Goal: Transaction & Acquisition: Download file/media

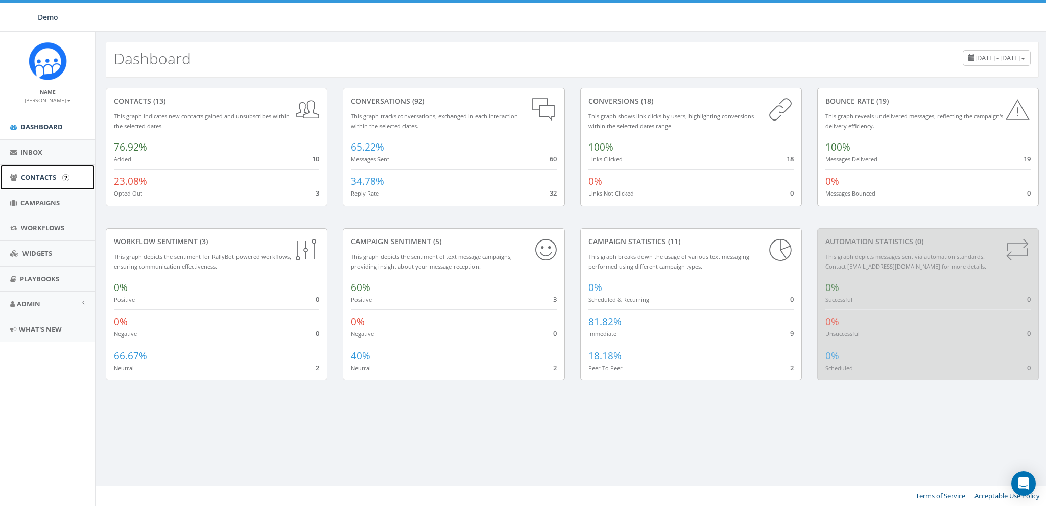
click at [38, 180] on span "Contacts" at bounding box center [38, 177] width 35 height 9
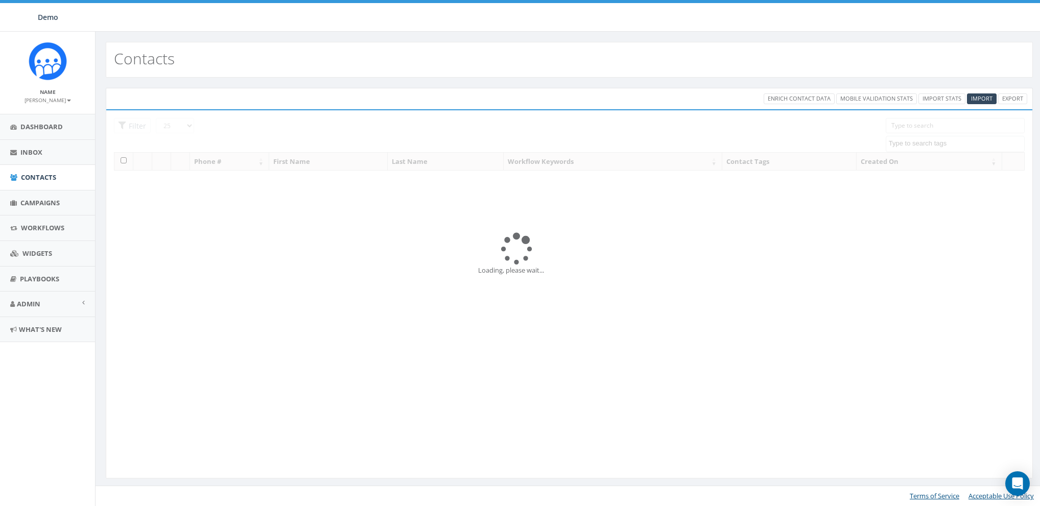
select select
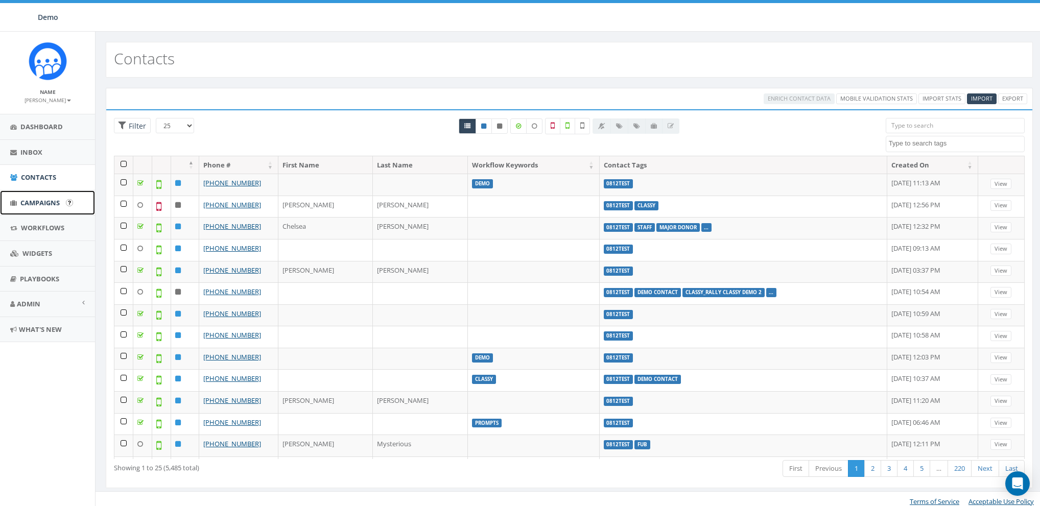
click at [14, 196] on link "Campaigns" at bounding box center [47, 203] width 95 height 25
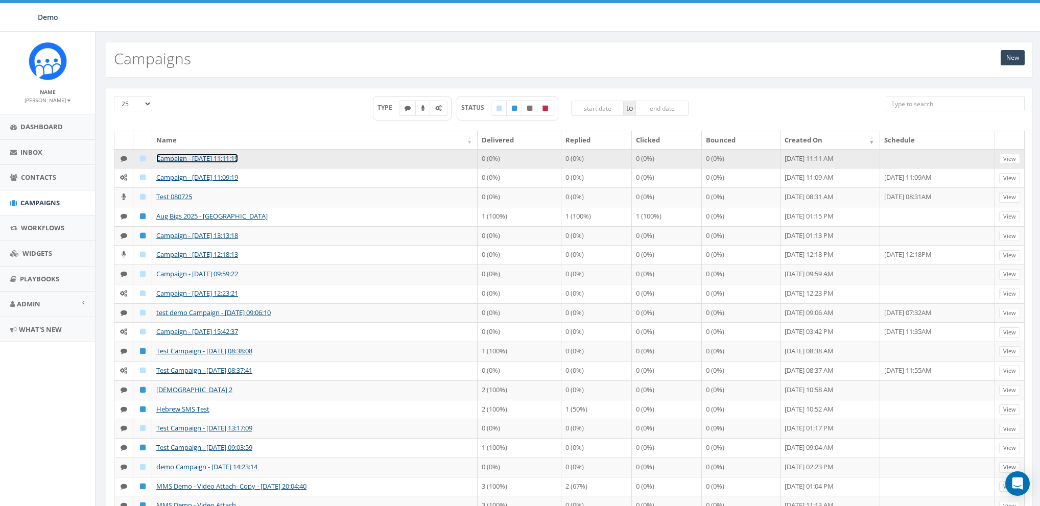
click at [189, 155] on link "Campaign - [DATE] 11:11:19" at bounding box center [197, 158] width 82 height 9
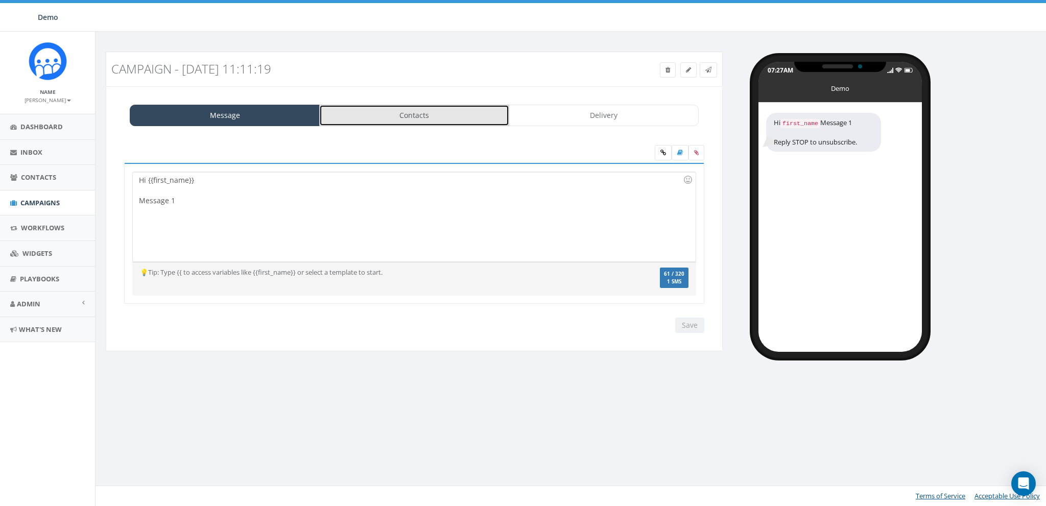
click at [415, 107] on link "Contacts" at bounding box center [414, 115] width 190 height 21
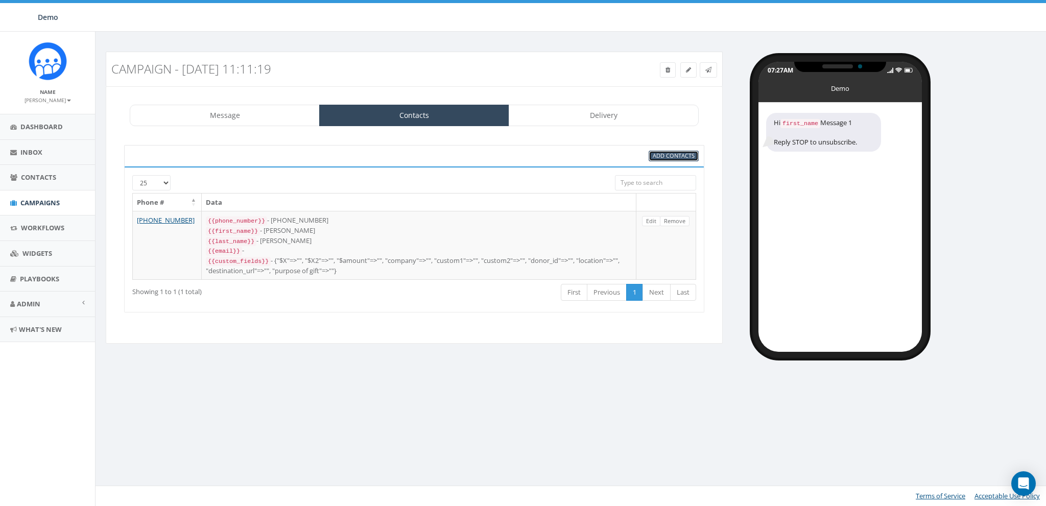
click at [691, 157] on span "Add Contacts" at bounding box center [674, 156] width 42 height 8
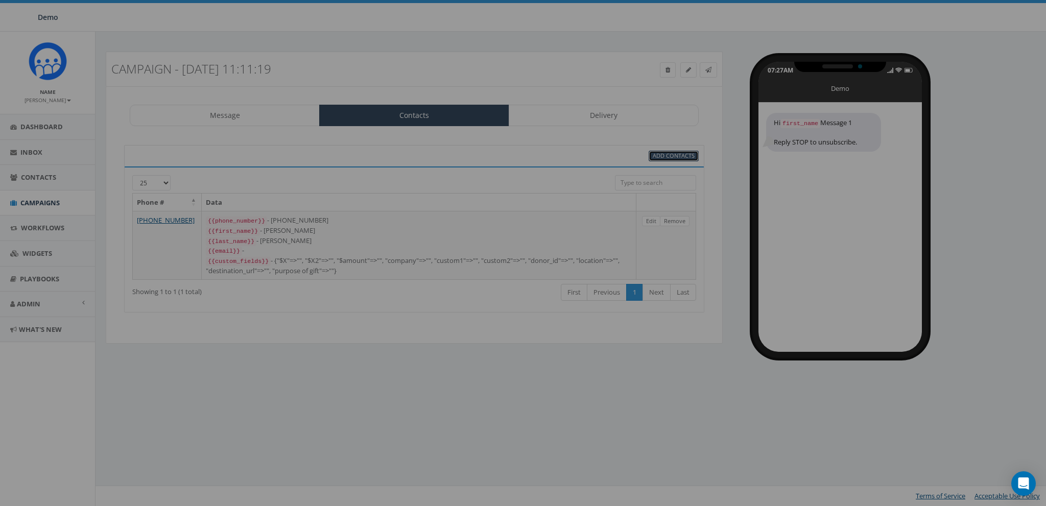
select select
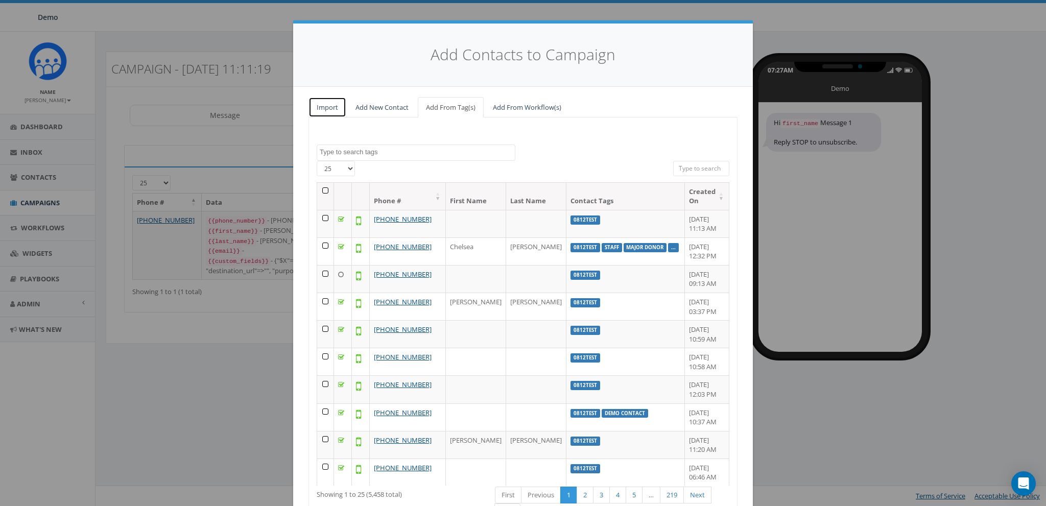
click at [327, 105] on link "Import" at bounding box center [328, 107] width 38 height 21
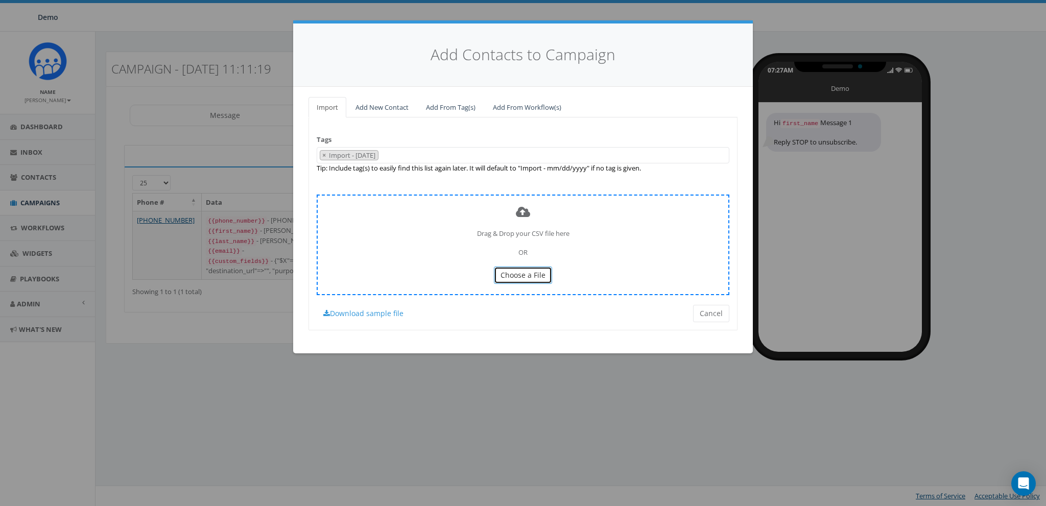
click at [522, 275] on span "Choose a File" at bounding box center [523, 275] width 45 height 10
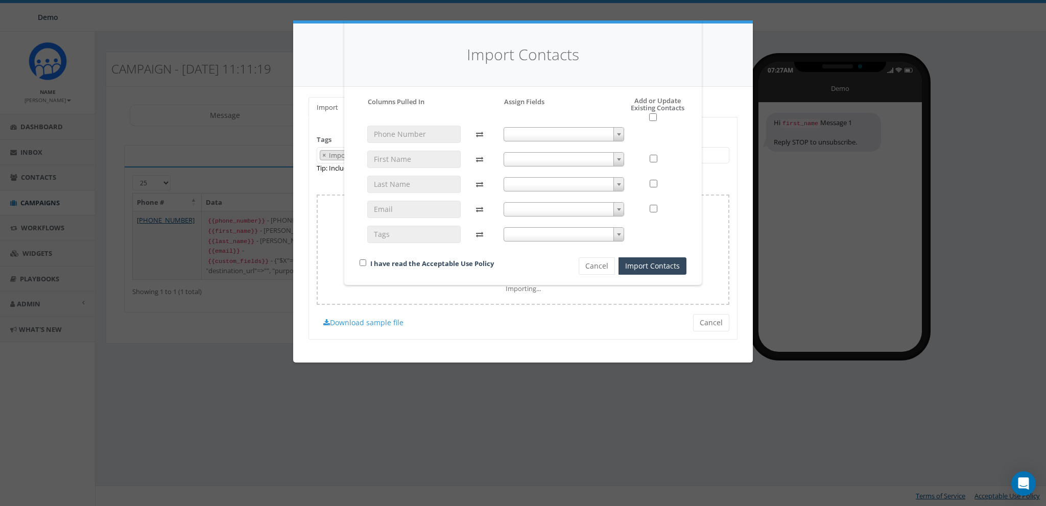
click at [555, 132] on span at bounding box center [564, 134] width 121 height 14
select select "phone_number"
click at [526, 153] on span at bounding box center [564, 159] width 121 height 14
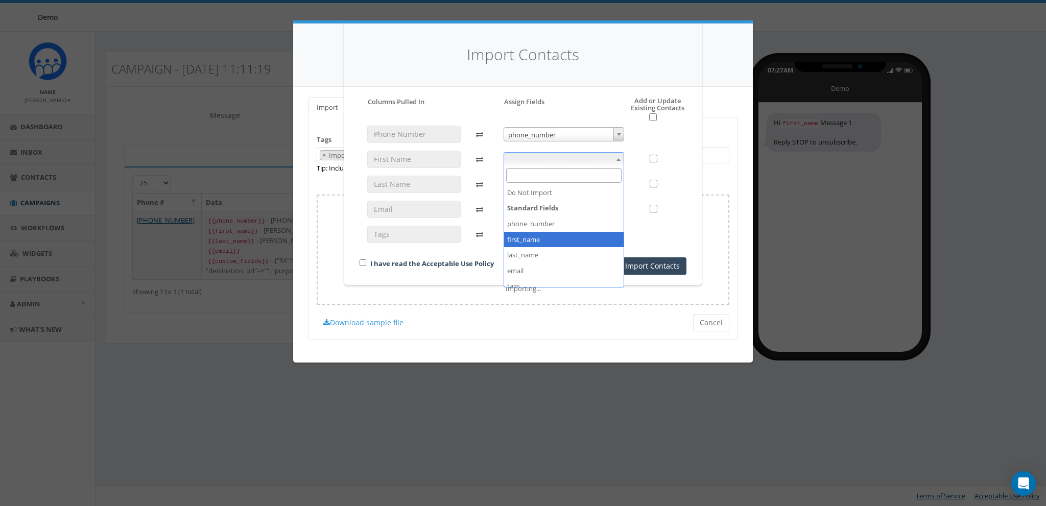
select select "first_name"
click at [522, 175] on div "phone_number phone_number first_name first_name" at bounding box center [564, 189] width 136 height 127
click at [522, 184] on span at bounding box center [564, 184] width 121 height 14
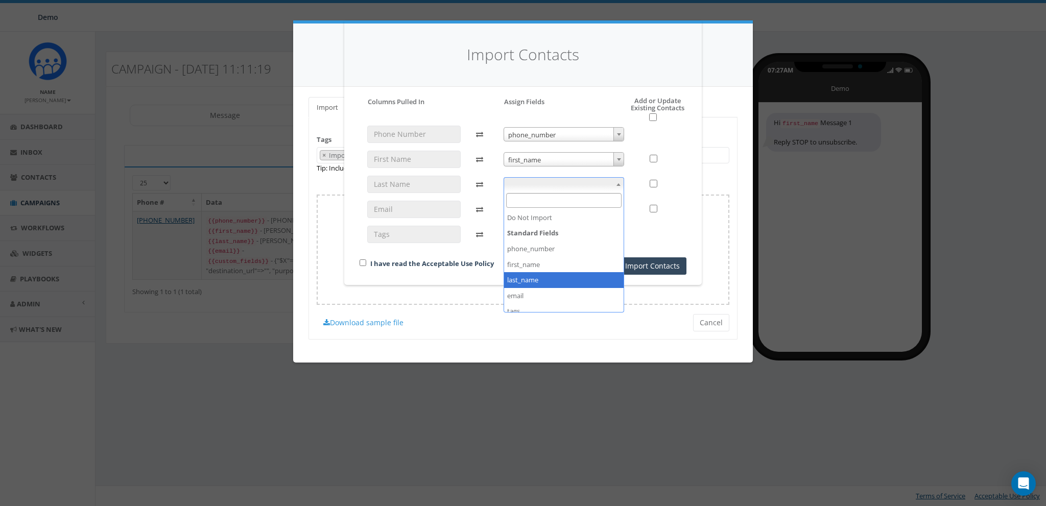
select select "last_name"
click at [360, 263] on input "checkbox" at bounding box center [363, 263] width 7 height 7
checkbox input "true"
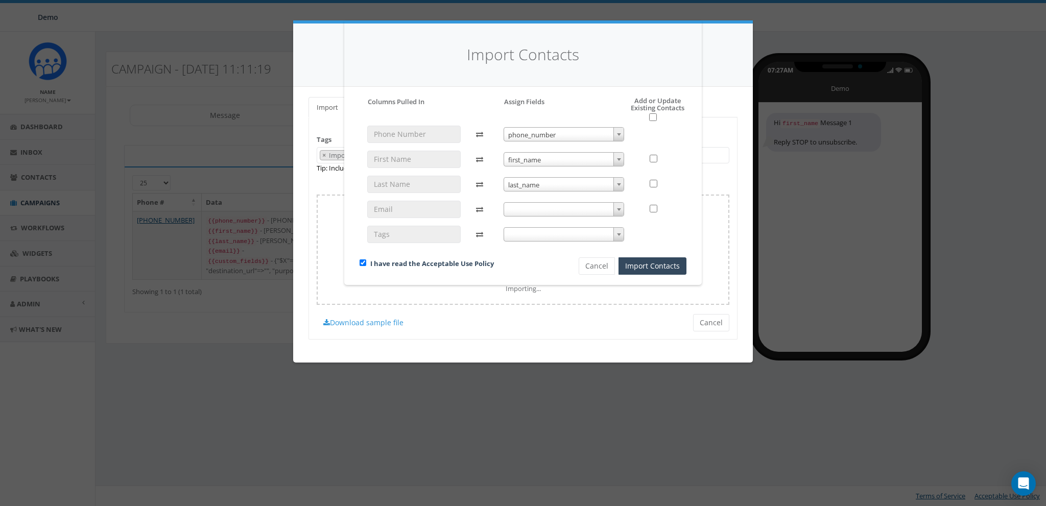
click at [529, 207] on span at bounding box center [564, 209] width 121 height 14
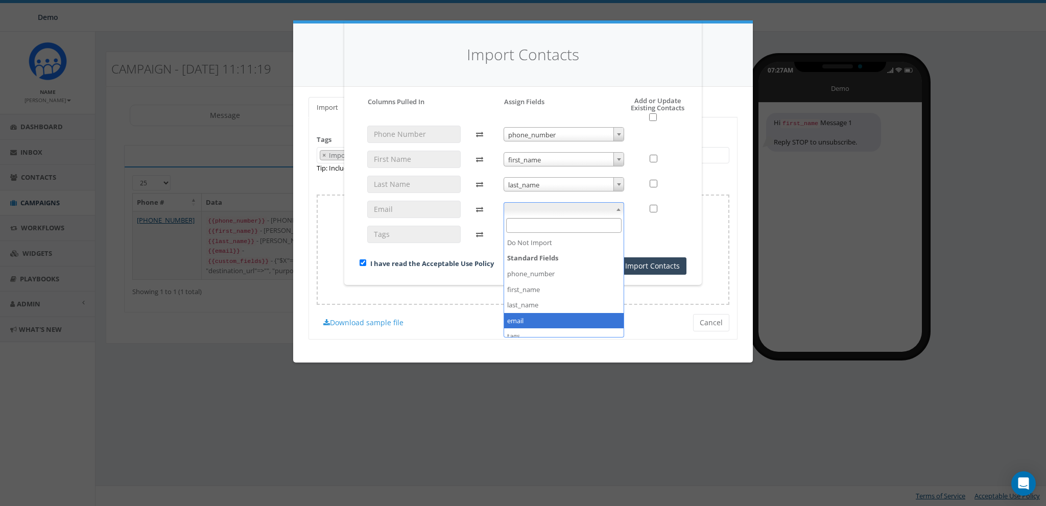
select select "email"
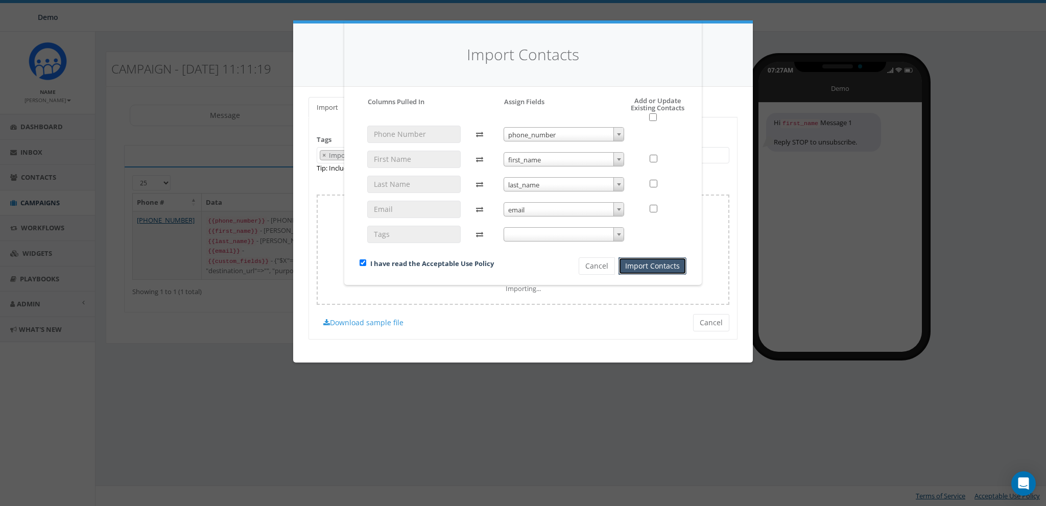
click at [645, 262] on button "Import Contacts" at bounding box center [653, 266] width 68 height 17
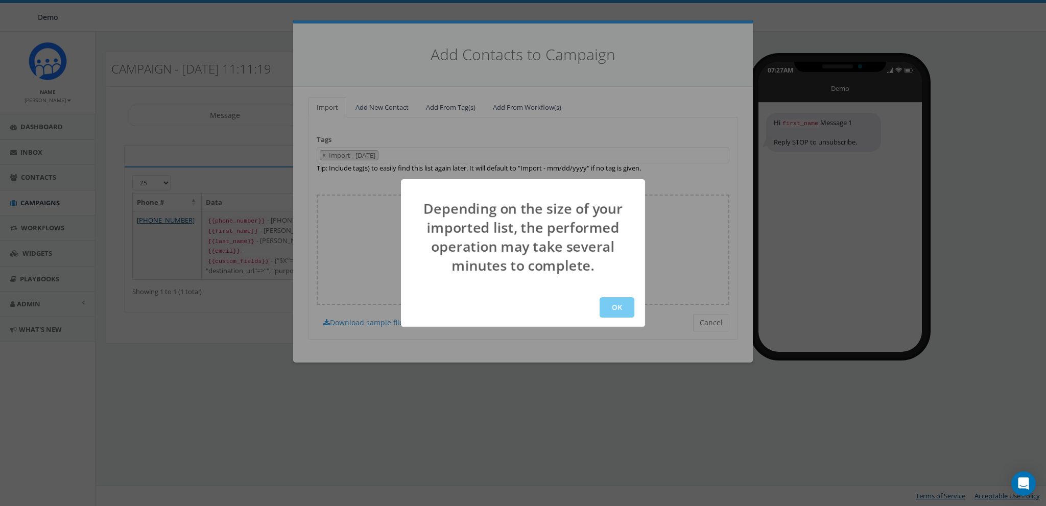
click at [613, 315] on button "OK" at bounding box center [617, 307] width 35 height 20
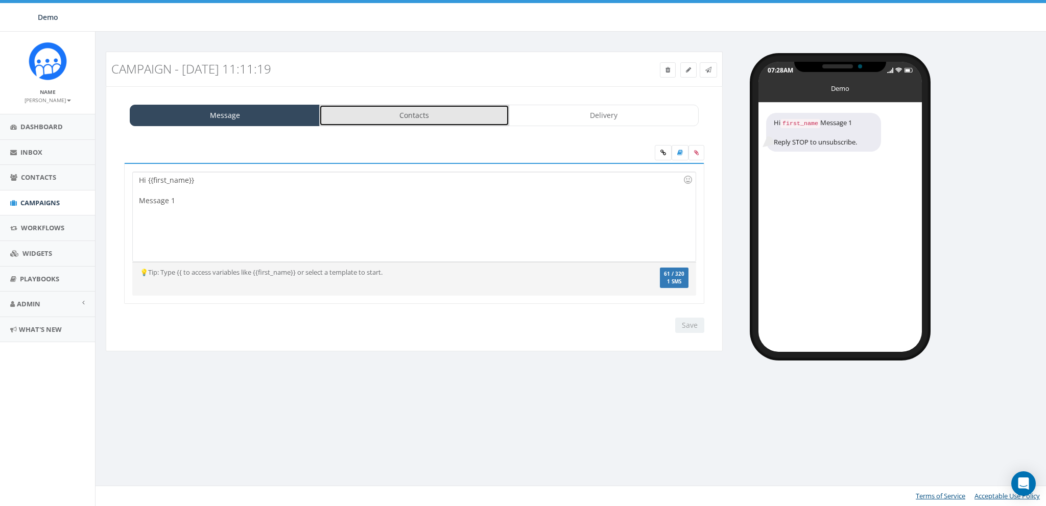
click at [387, 111] on link "Contacts" at bounding box center [414, 115] width 190 height 21
click at [408, 115] on link "Contacts" at bounding box center [414, 115] width 190 height 21
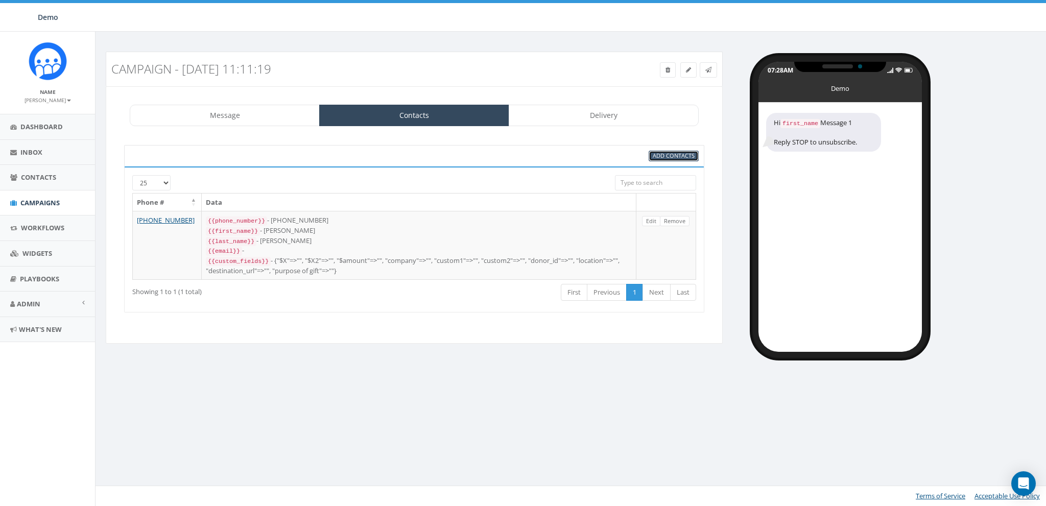
click at [683, 154] on span "Add Contacts" at bounding box center [674, 156] width 42 height 8
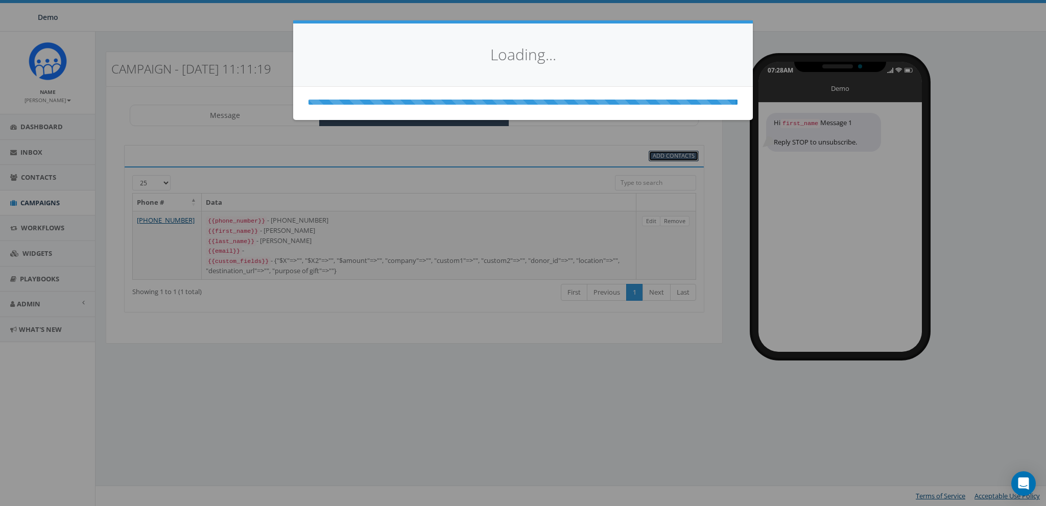
select select
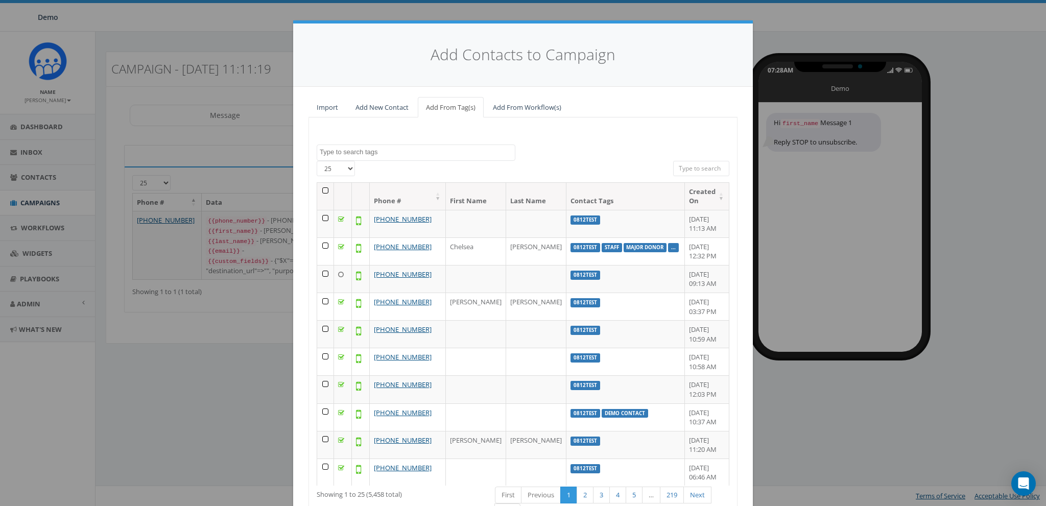
click at [414, 149] on textarea "Search" at bounding box center [417, 152] width 195 height 9
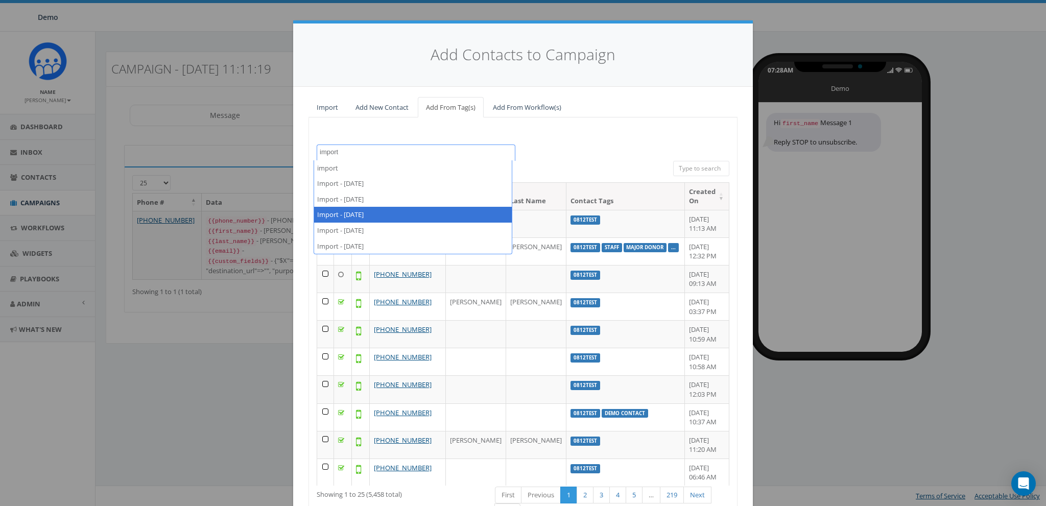
type textarea "import"
select select "Import - 08/20/2025"
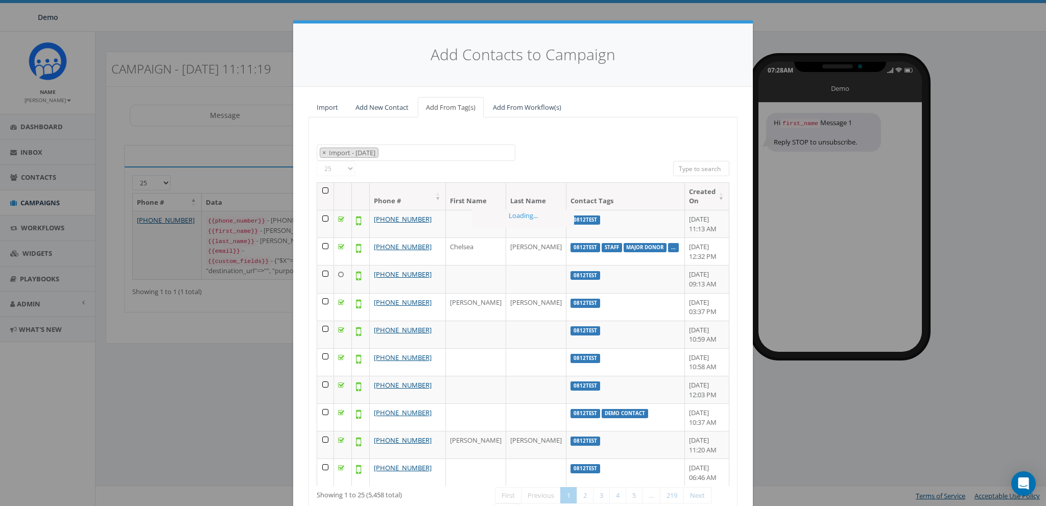
scroll to position [133, 0]
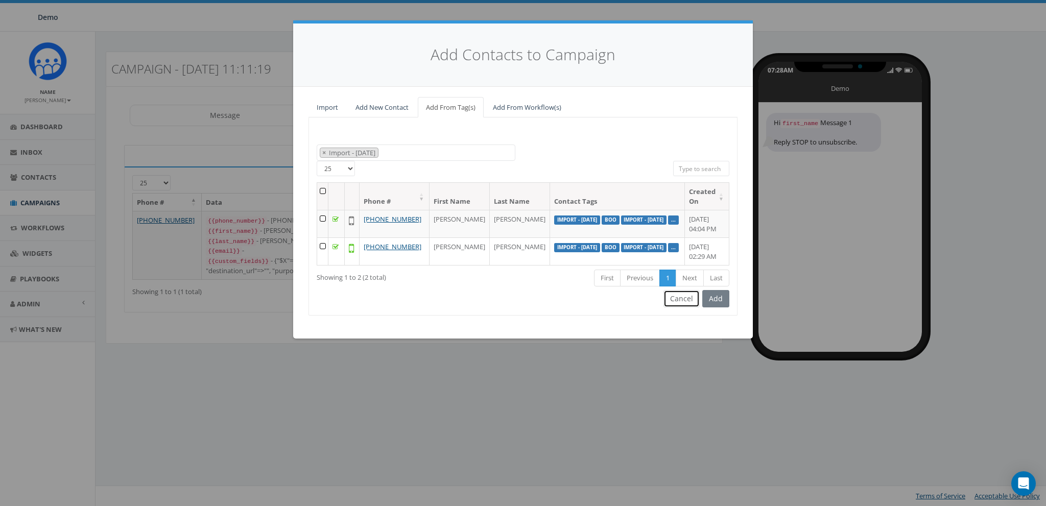
click at [686, 299] on button "Cancel" at bounding box center [682, 298] width 36 height 17
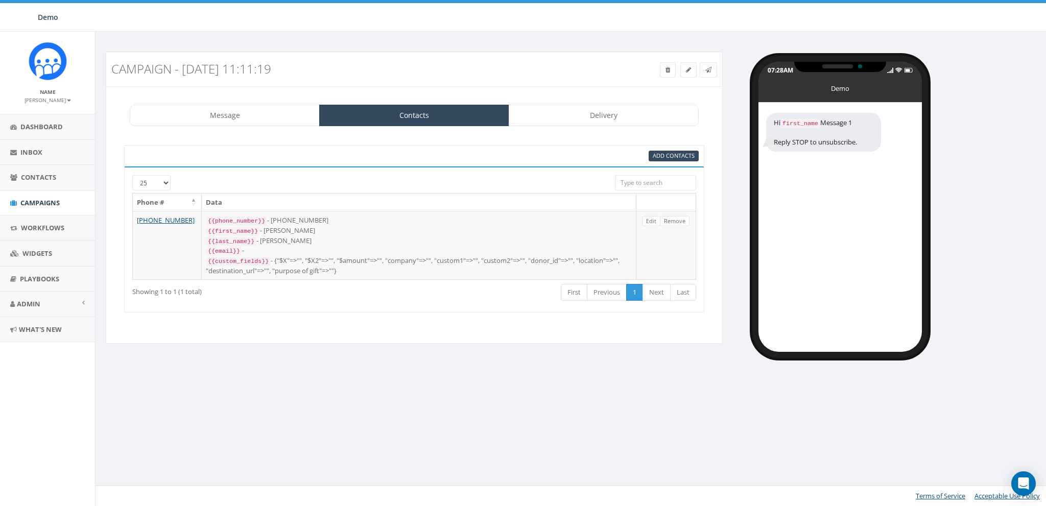
click at [310, 397] on div "Campaign - [DATE] 11:11:19 Test Message Status: Message Contacts Delivery Hi {{…" at bounding box center [572, 269] width 954 height 475
click at [27, 191] on link "Campaigns" at bounding box center [47, 203] width 95 height 25
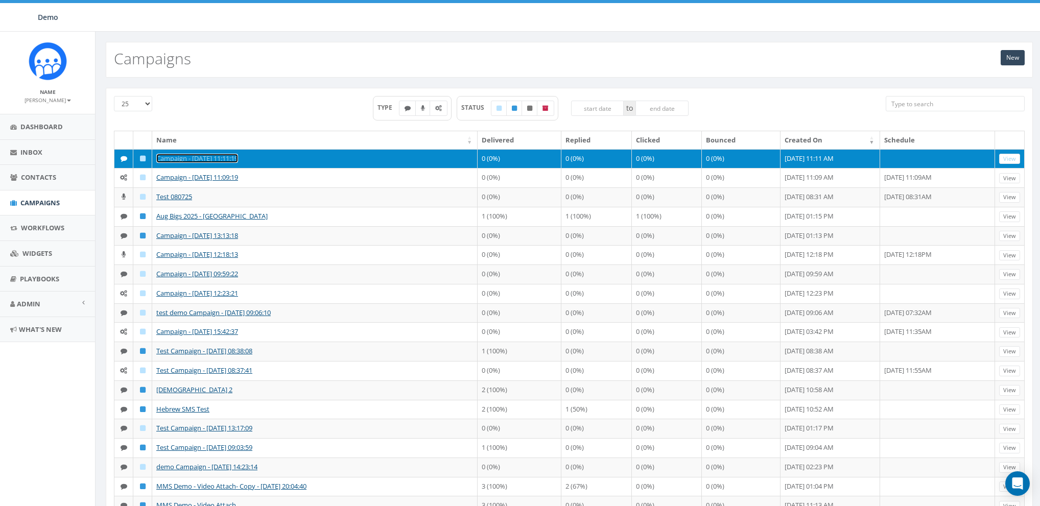
click at [193, 156] on link "Campaign - [DATE] 11:11:19" at bounding box center [197, 158] width 82 height 9
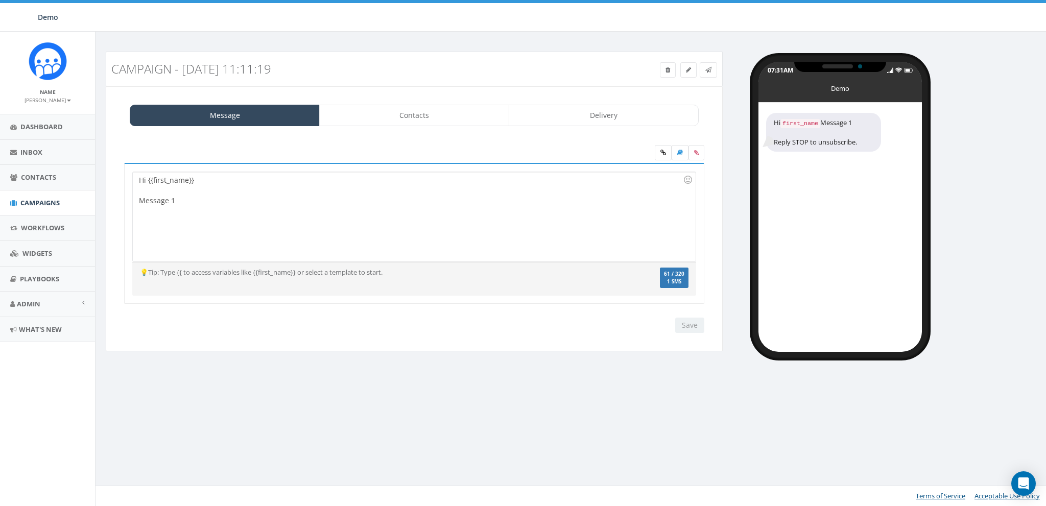
click at [235, 193] on div at bounding box center [411, 190] width 544 height 10
click at [702, 153] on label at bounding box center [697, 152] width 16 height 15
click at [0, 0] on input "file" at bounding box center [0, 0] width 0 height 0
click at [260, 236] on div "Hi {{first_name}} Message 1" at bounding box center [414, 216] width 563 height 89
click at [639, 152] on div at bounding box center [414, 154] width 596 height 18
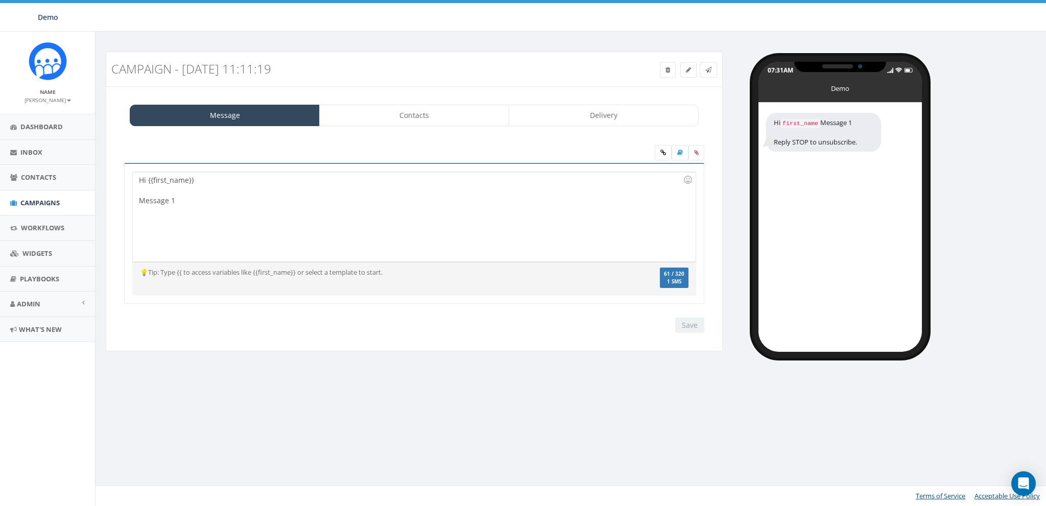
click at [410, 184] on div "Hi {{first_name}} Message 1" at bounding box center [414, 216] width 563 height 89
click at [696, 154] on icon at bounding box center [696, 153] width 5 height 6
click at [0, 0] on input "file" at bounding box center [0, 0] width 0 height 0
click at [695, 151] on icon at bounding box center [696, 153] width 5 height 6
click at [0, 0] on input "file" at bounding box center [0, 0] width 0 height 0
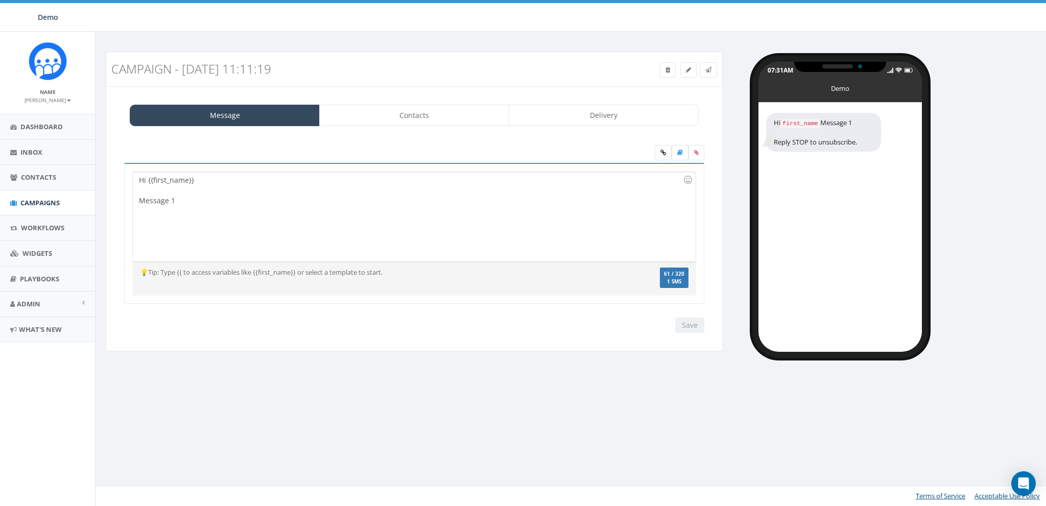
click at [679, 397] on div "Campaign - [DATE] 11:11:19 Test Message Status: Message Contacts Delivery Hi {{…" at bounding box center [572, 269] width 954 height 475
click at [696, 153] on icon at bounding box center [696, 153] width 5 height 6
click at [0, 0] on input "file" at bounding box center [0, 0] width 0 height 0
click at [36, 175] on span "Contacts" at bounding box center [38, 177] width 35 height 9
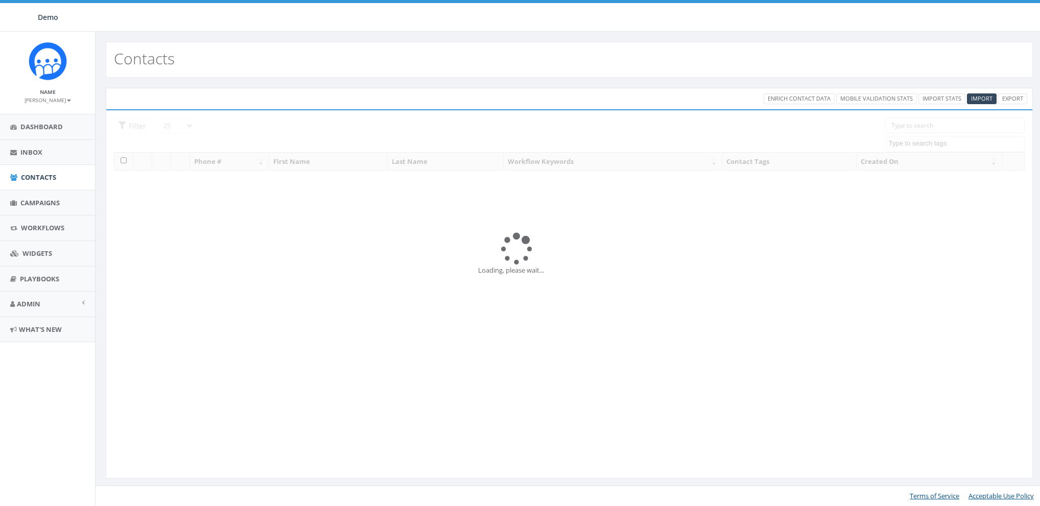
select select
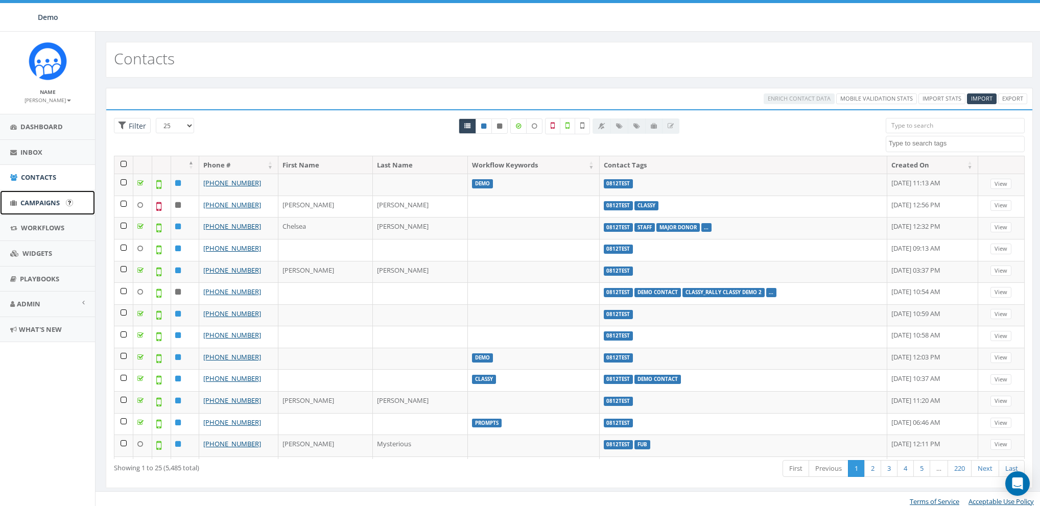
click at [44, 204] on span "Campaigns" at bounding box center [39, 202] width 39 height 9
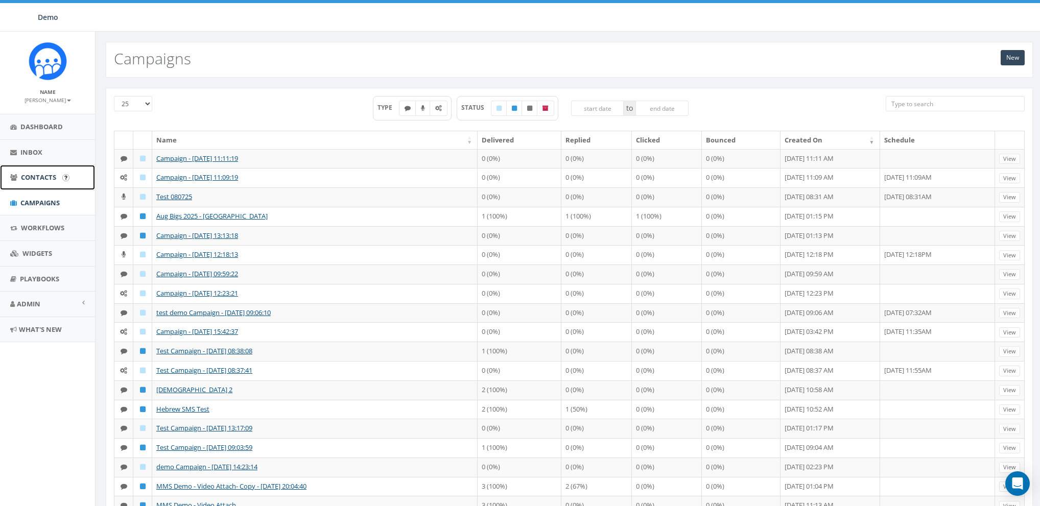
click at [28, 174] on span "Contacts" at bounding box center [38, 177] width 35 height 9
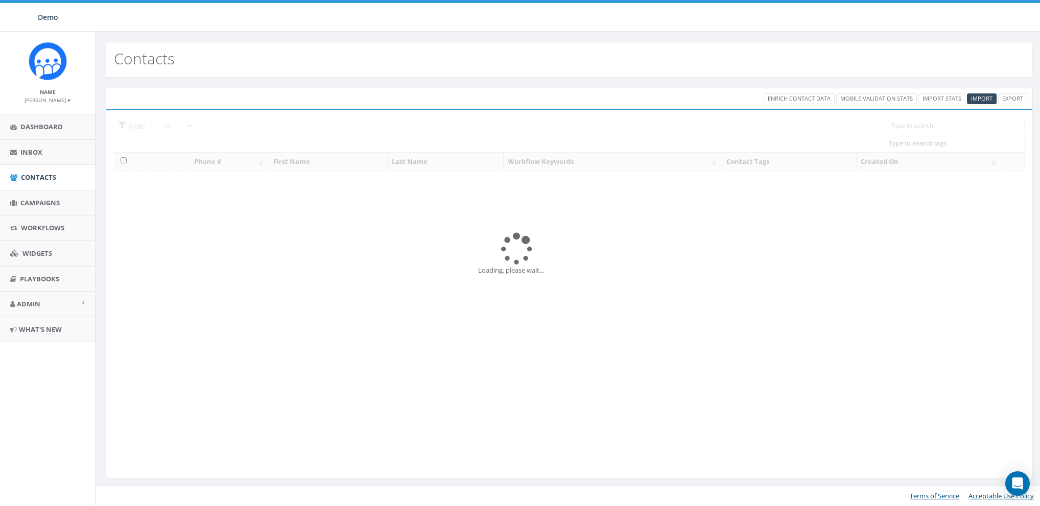
select select
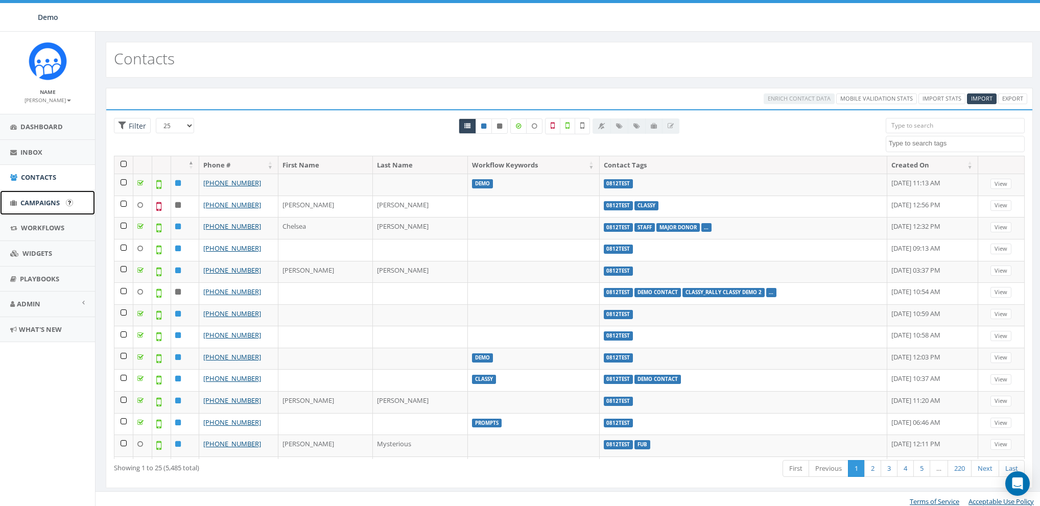
click at [43, 198] on span "Campaigns" at bounding box center [39, 202] width 39 height 9
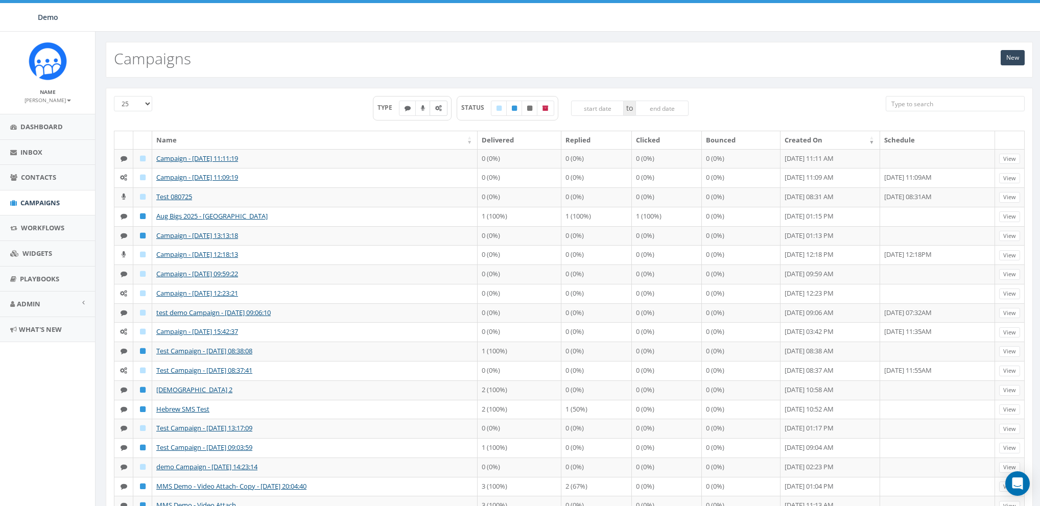
click at [435, 106] on icon at bounding box center [438, 108] width 7 height 6
checkbox input "true"
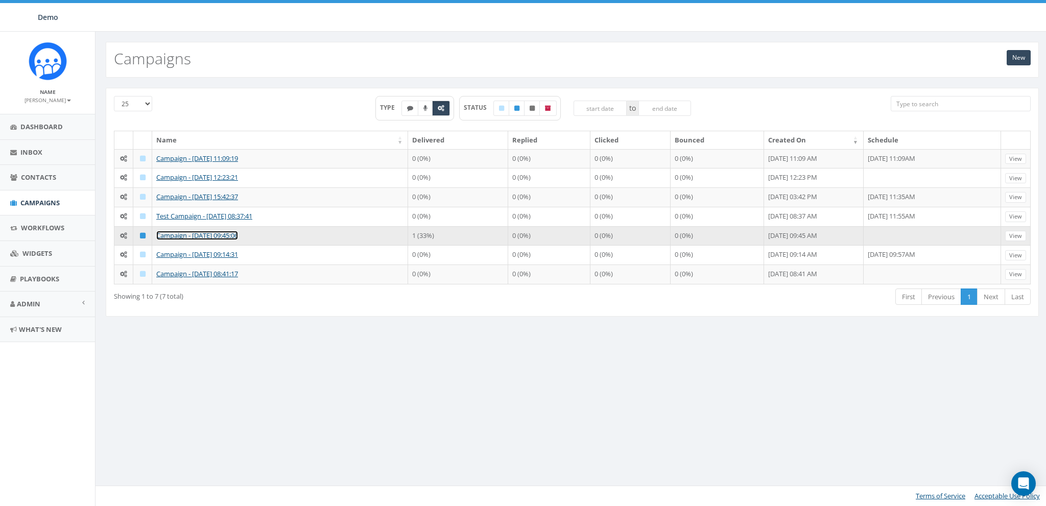
click at [226, 232] on link "Campaign - [DATE] 09:45:06" at bounding box center [197, 235] width 82 height 9
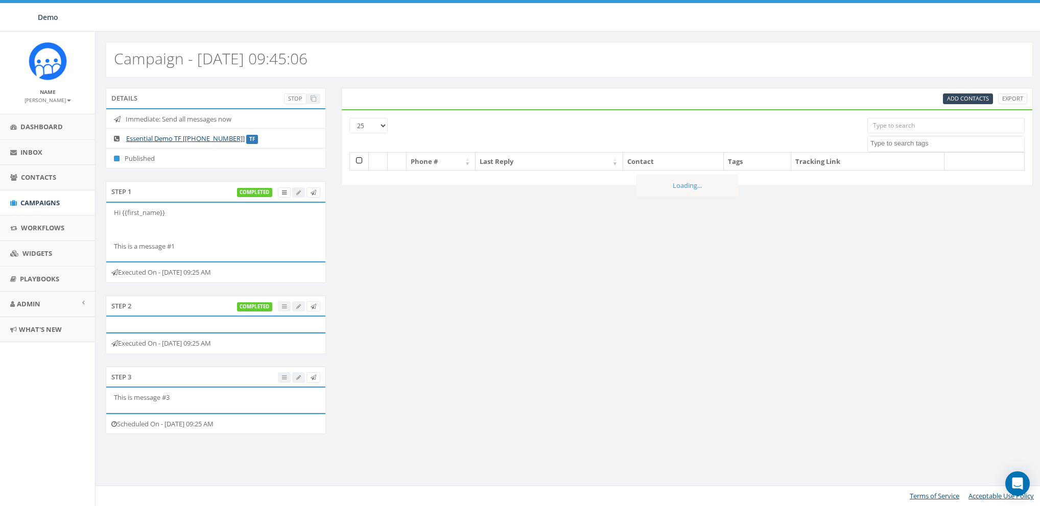
select select
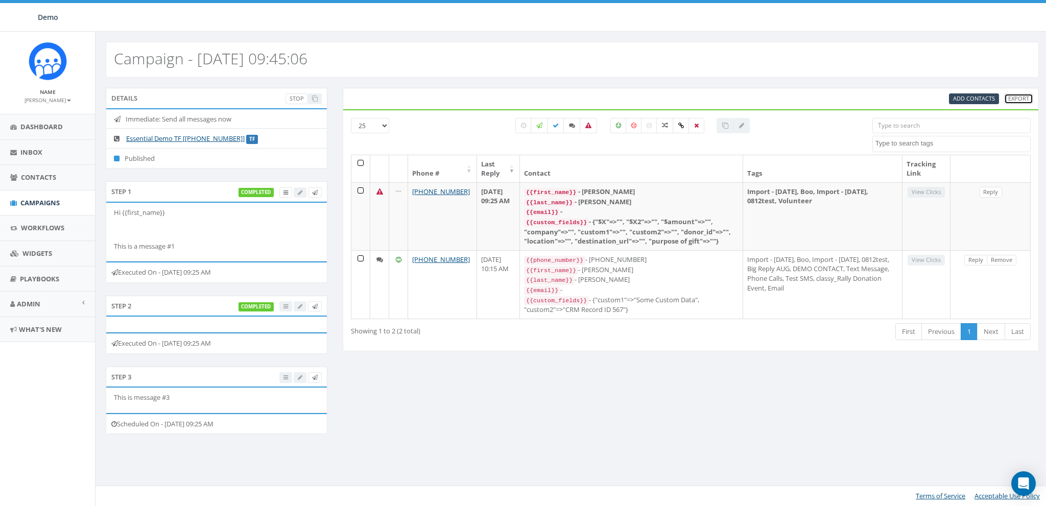
click at [1013, 100] on link "Export" at bounding box center [1018, 98] width 29 height 11
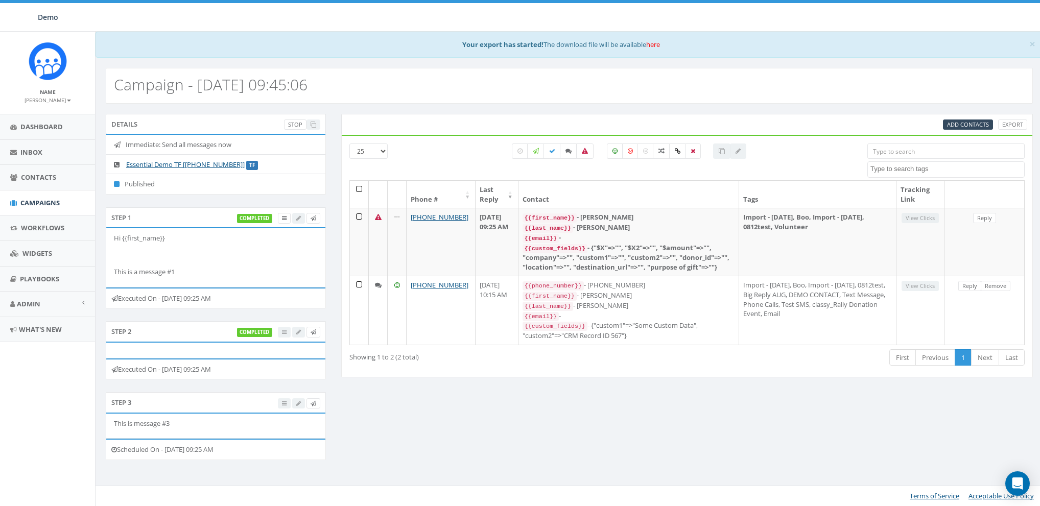
select select
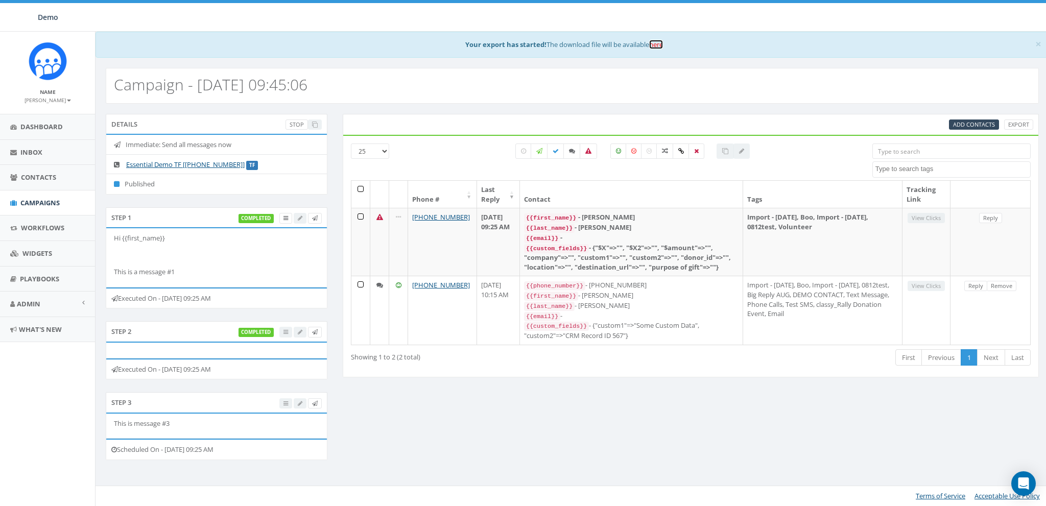
click at [662, 44] on link "here" at bounding box center [656, 44] width 14 height 9
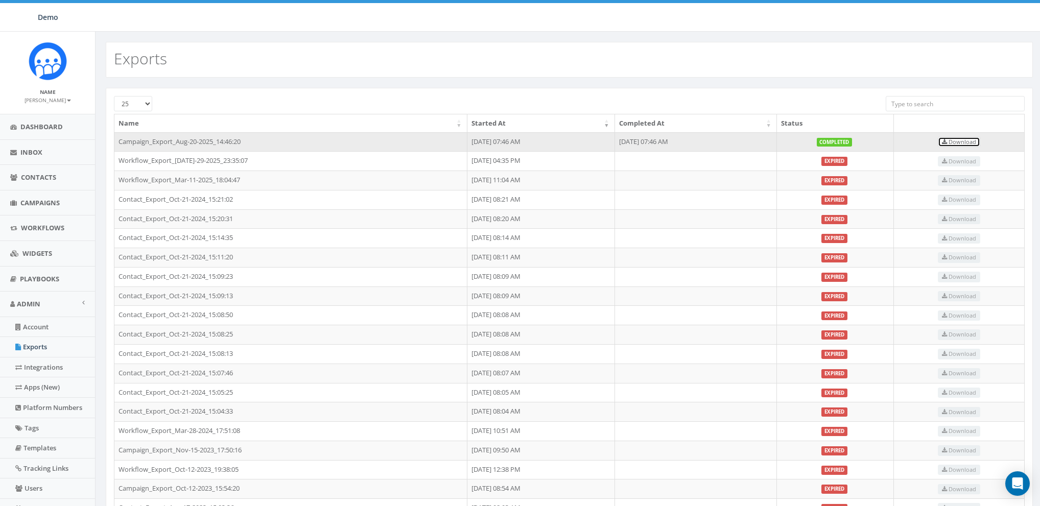
click at [968, 139] on span "Download" at bounding box center [959, 142] width 34 height 8
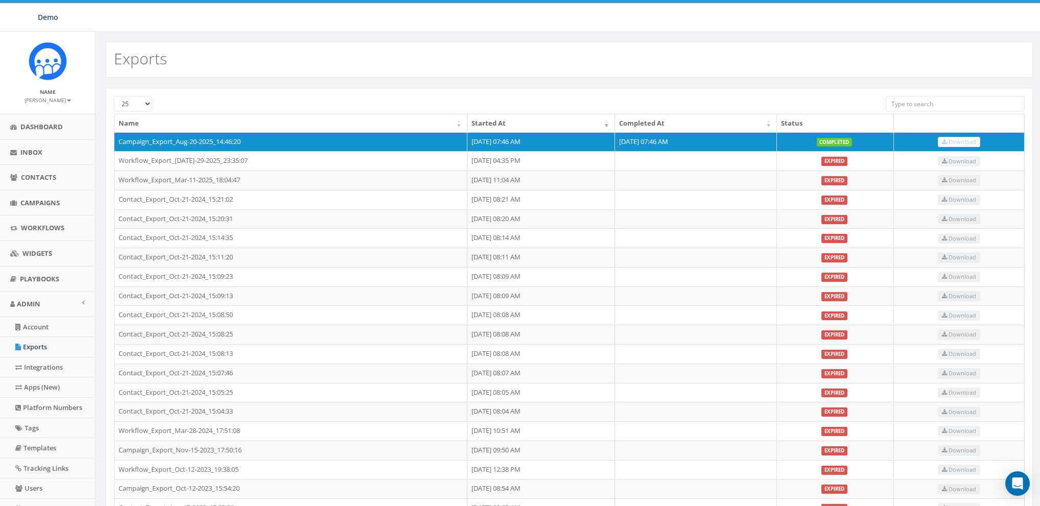
drag, startPoint x: 55, startPoint y: 96, endPoint x: 55, endPoint y: 104, distance: 8.2
click at [55, 97] on link "[PERSON_NAME]" at bounding box center [48, 99] width 46 height 9
click at [48, 124] on link "Sign Out" at bounding box center [51, 128] width 81 height 13
